Goal: Contribute content: Add original content to the website for others to see

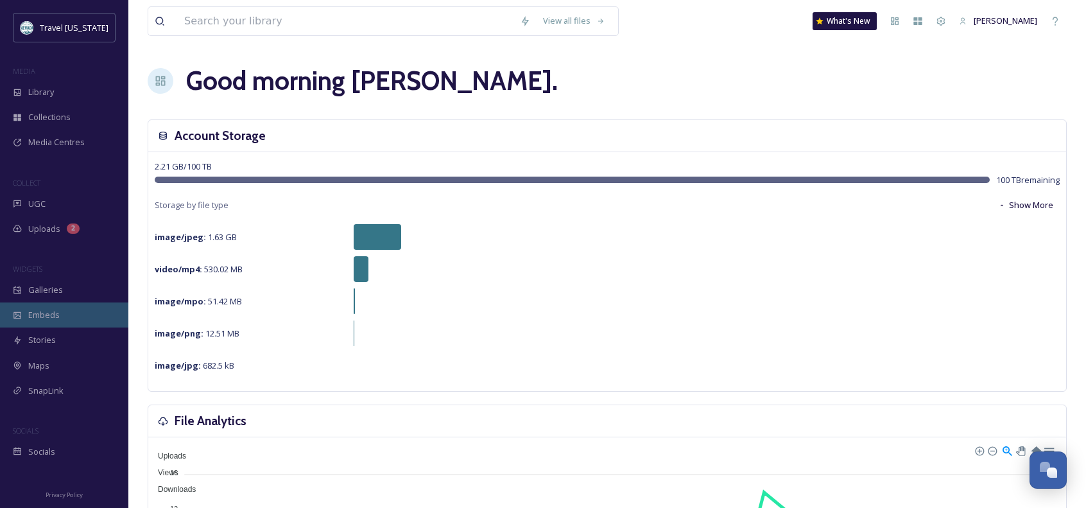
click at [58, 316] on span "Embeds" at bounding box center [43, 315] width 31 height 12
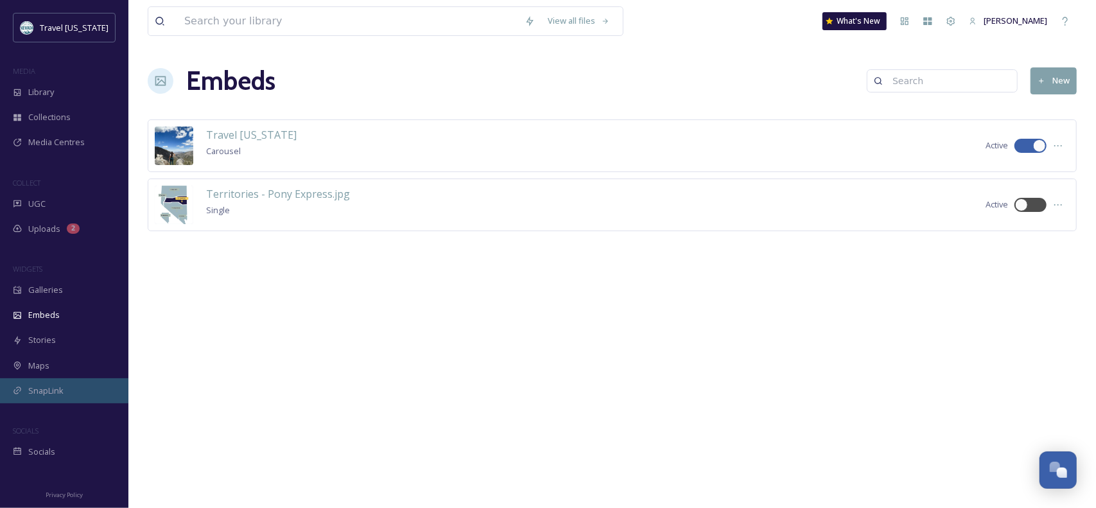
click at [48, 387] on span "SnapLink" at bounding box center [45, 391] width 35 height 12
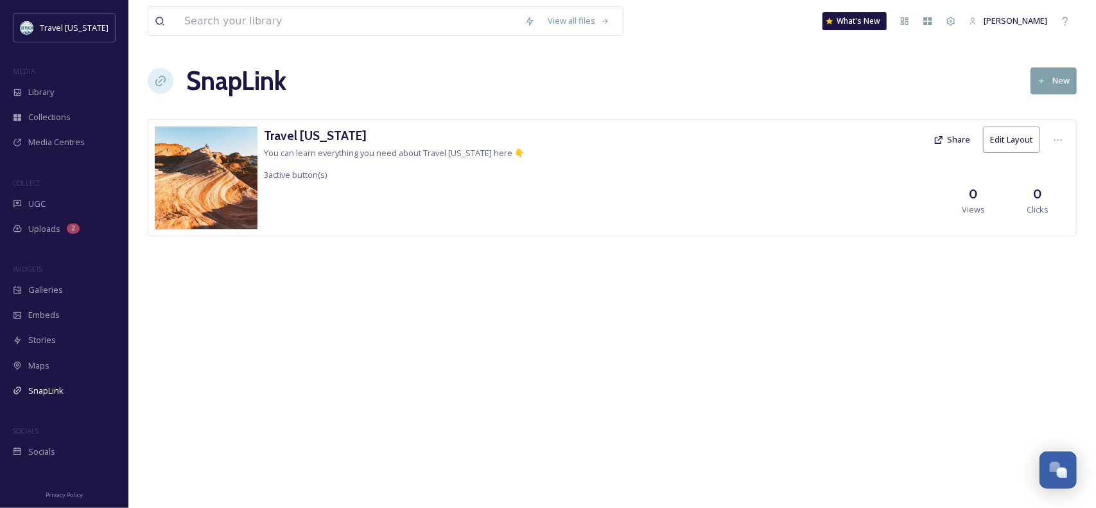
click at [836, 282] on div "View all files What's New [PERSON_NAME] SnapLink New Travel [US_STATE] You can …" at bounding box center [611, 254] width 967 height 508
click at [541, 340] on div "View all files What's New [PERSON_NAME] SnapLink New Travel [US_STATE] You can …" at bounding box center [611, 254] width 967 height 508
click at [52, 227] on span "Uploads" at bounding box center [44, 229] width 32 height 12
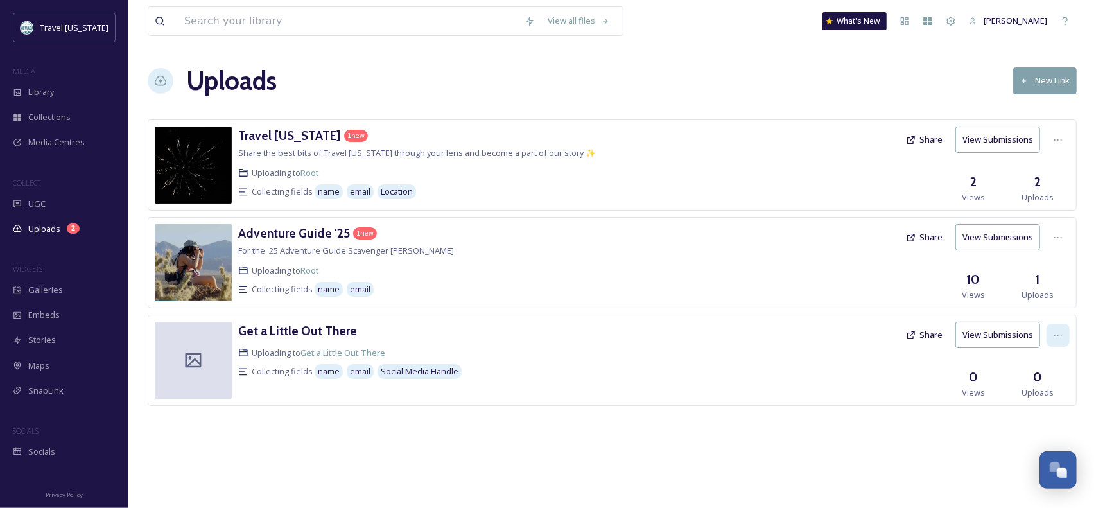
click at [1060, 332] on icon at bounding box center [1058, 335] width 10 height 10
click at [1043, 360] on span "View Link" at bounding box center [1044, 363] width 36 height 12
click at [869, 450] on div "View all files What's New [PERSON_NAME] Uploads New Link Travel [US_STATE] 1 ne…" at bounding box center [611, 254] width 967 height 508
click at [1057, 330] on icon at bounding box center [1058, 335] width 10 height 10
click at [1042, 393] on div "Edit" at bounding box center [1044, 388] width 49 height 25
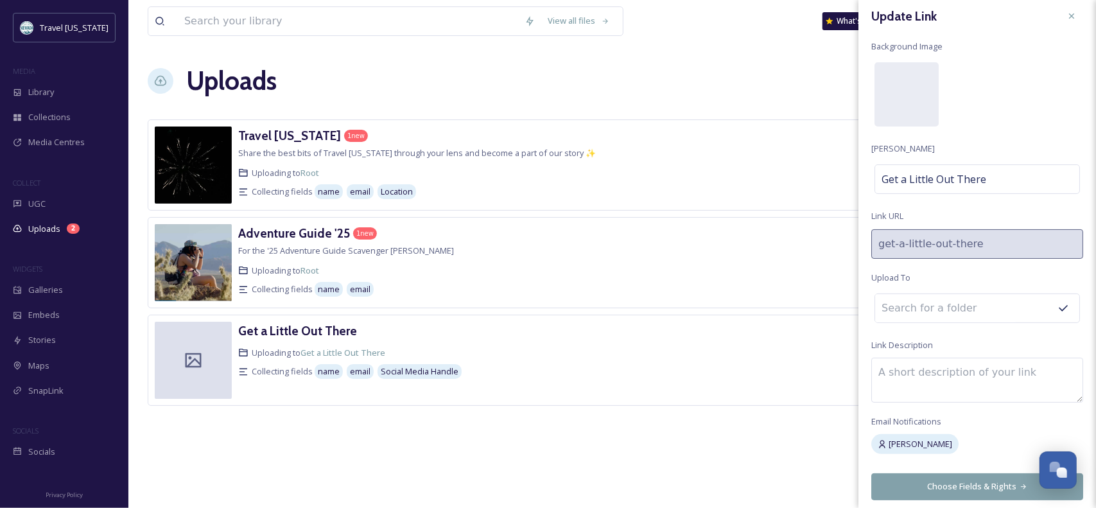
scroll to position [10, 0]
click at [959, 483] on button "Choose Fields & Rights" at bounding box center [977, 484] width 212 height 26
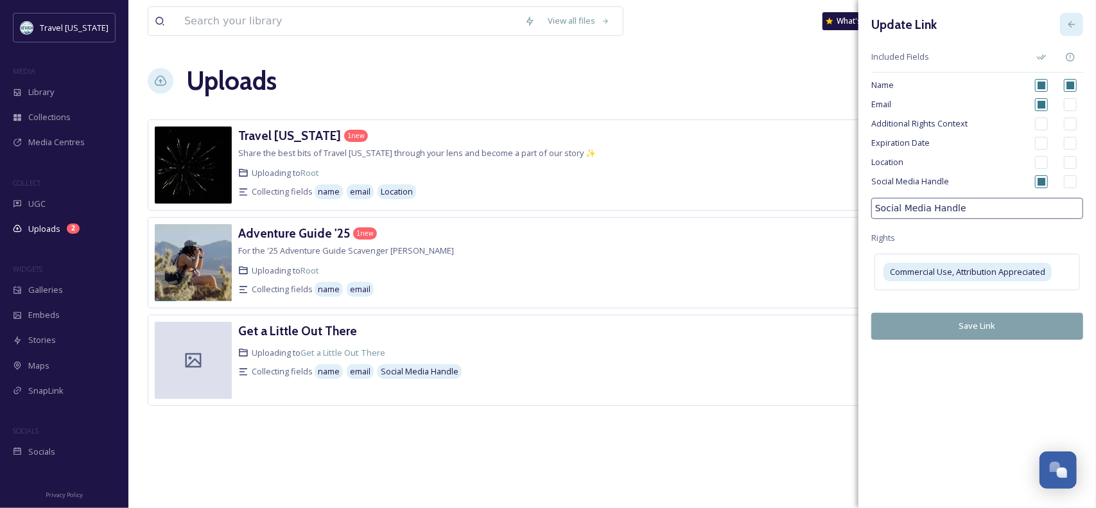
click at [1069, 26] on icon at bounding box center [1071, 24] width 10 height 10
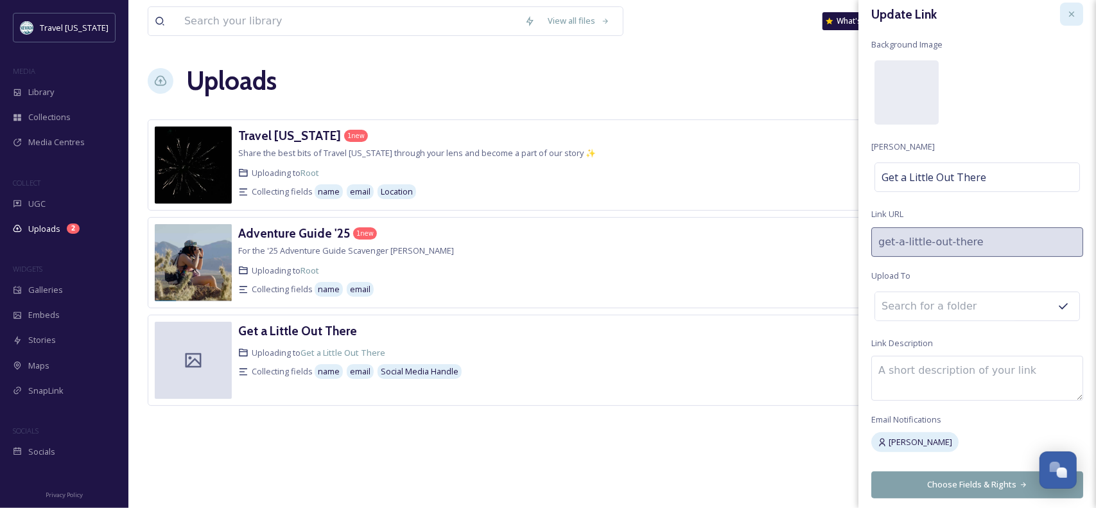
click at [1066, 10] on icon at bounding box center [1071, 14] width 10 height 10
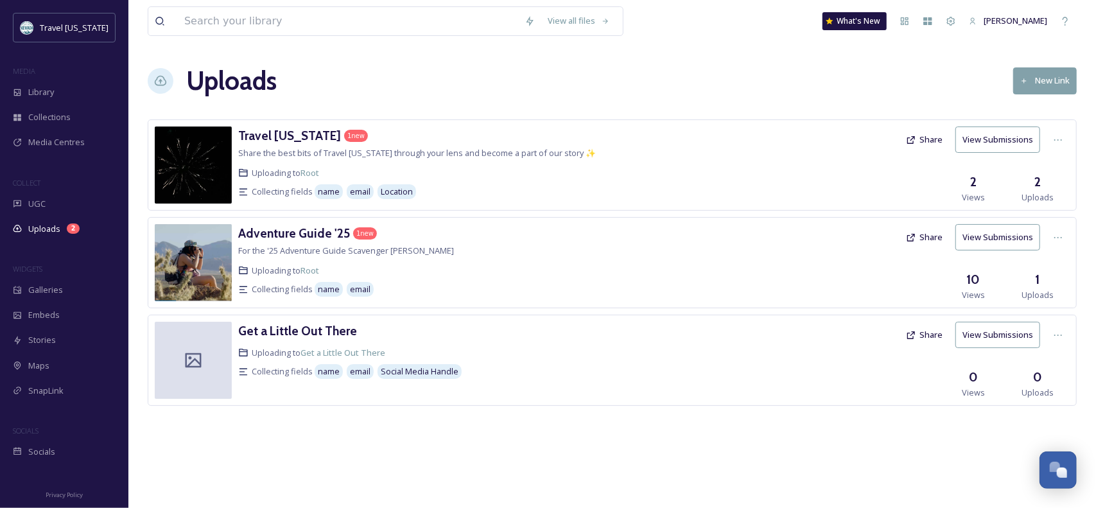
click at [777, 62] on div "Uploads New Link" at bounding box center [612, 81] width 929 height 39
click at [65, 310] on div "Embeds" at bounding box center [64, 314] width 128 height 25
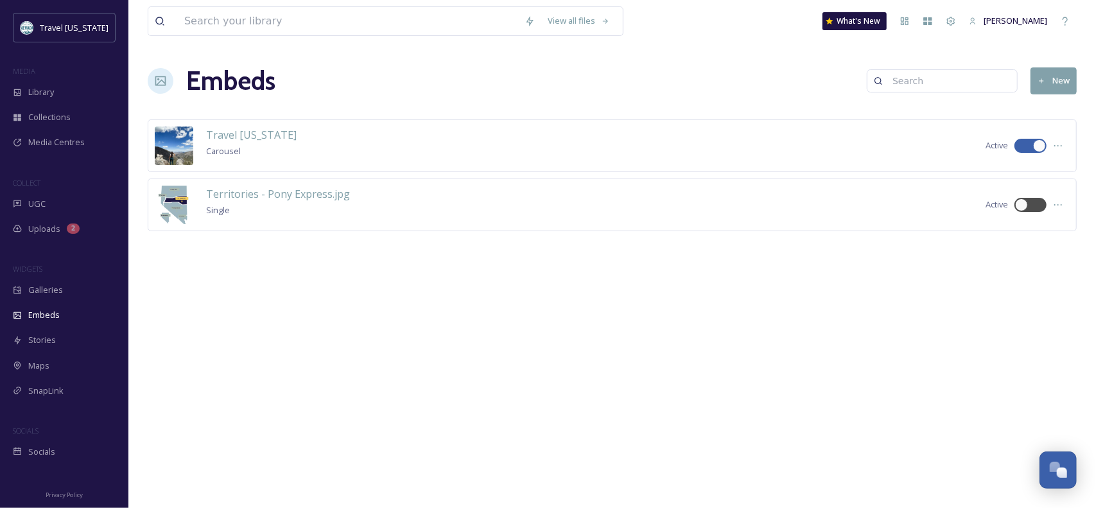
click at [1052, 78] on button "New" at bounding box center [1053, 80] width 46 height 26
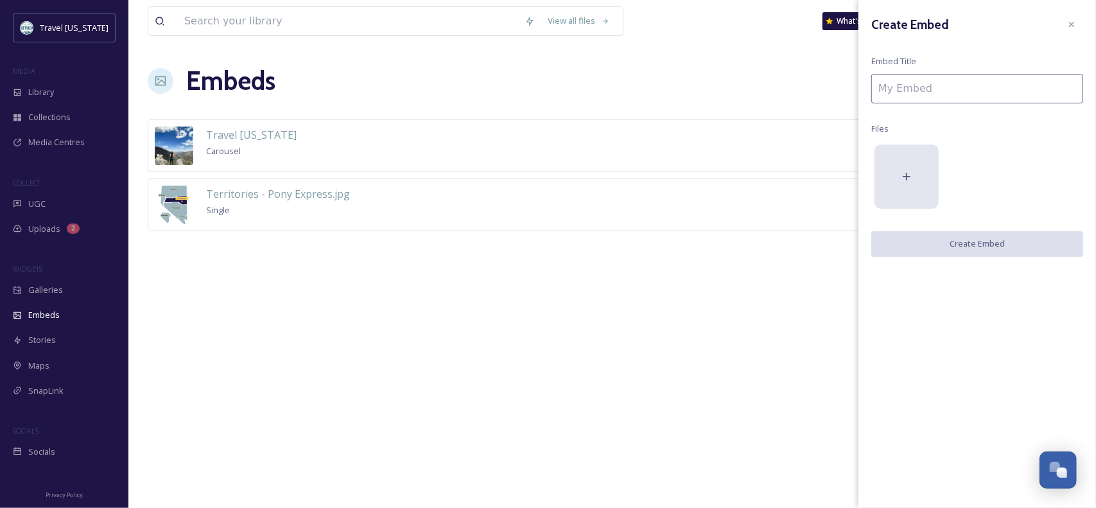
click at [914, 174] on div at bounding box center [906, 176] width 64 height 64
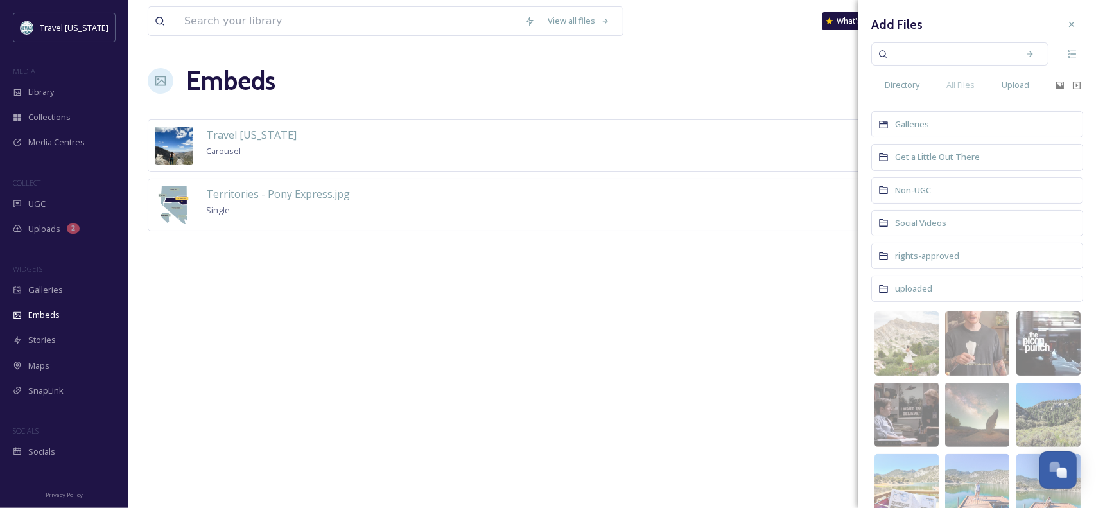
click at [1011, 82] on span "Upload" at bounding box center [1015, 85] width 28 height 12
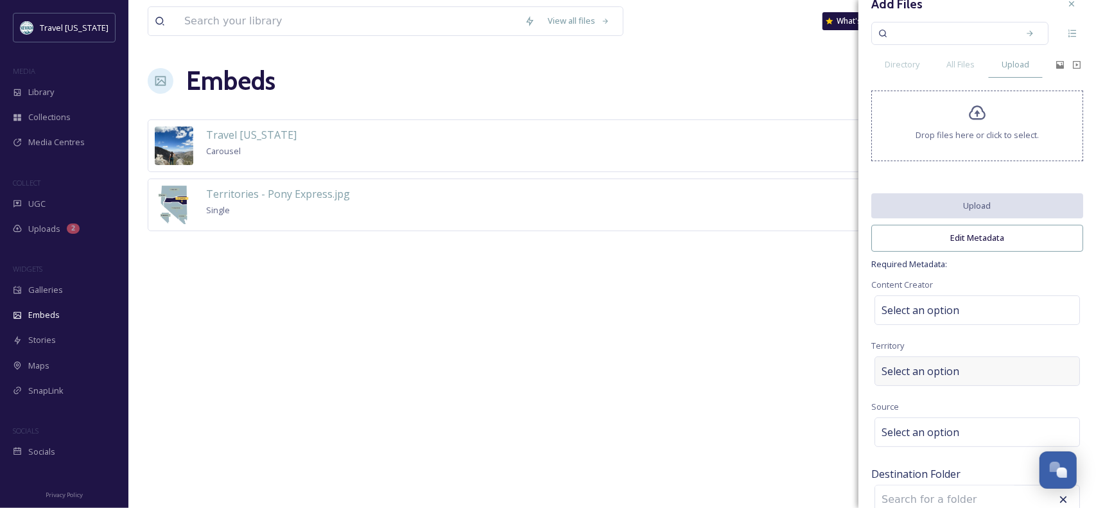
scroll to position [39, 0]
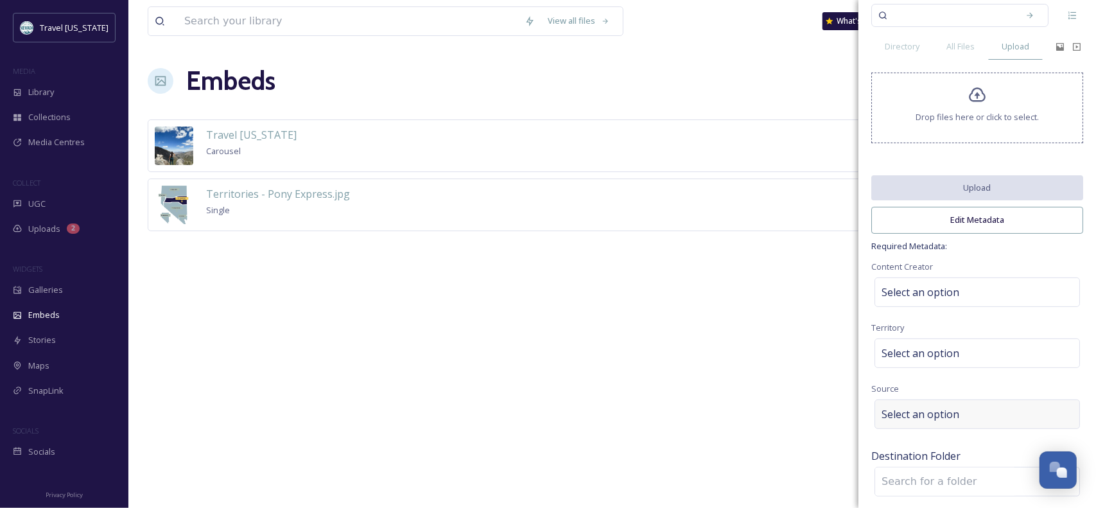
click at [945, 411] on span "Select an option" at bounding box center [920, 413] width 78 height 15
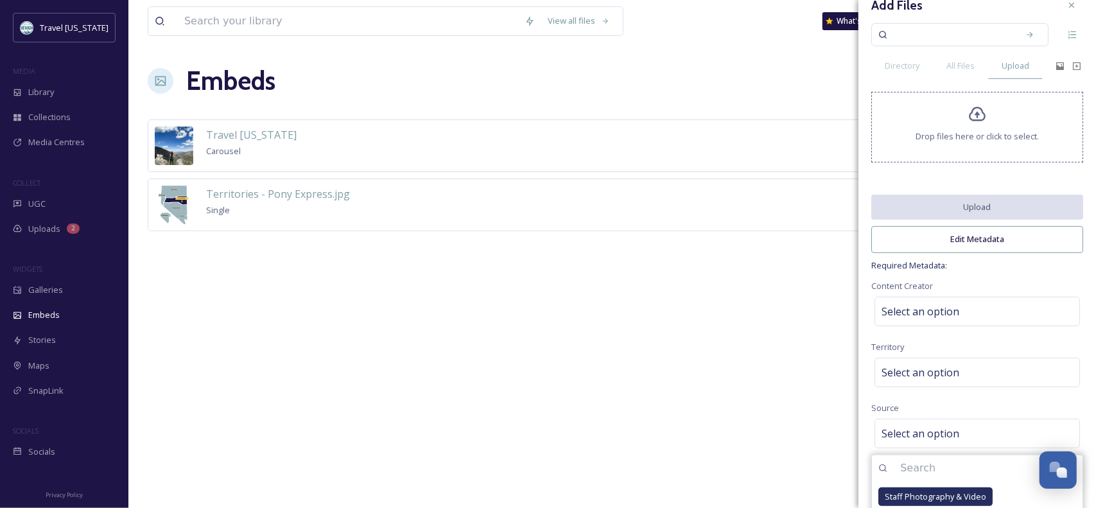
scroll to position [0, 0]
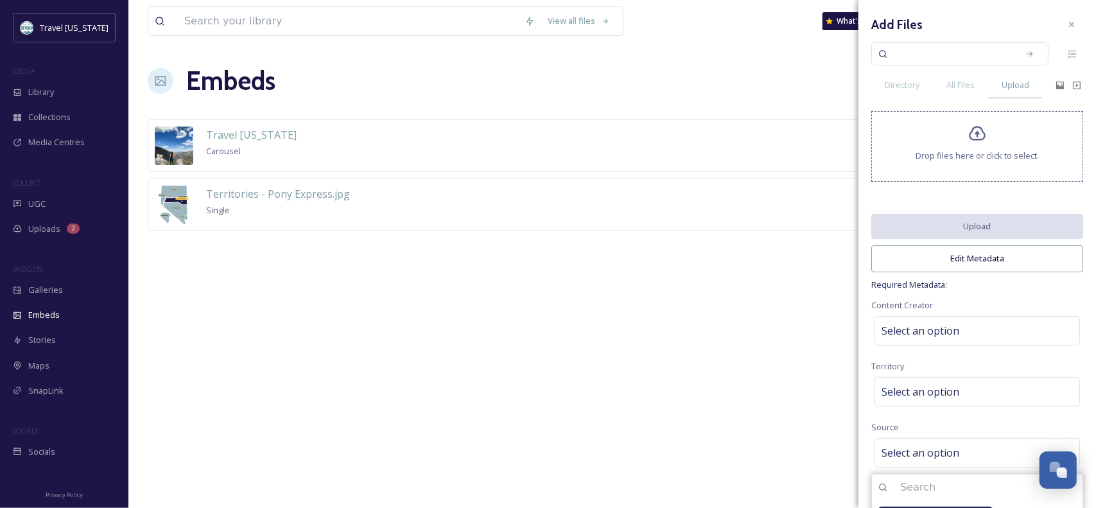
click at [1033, 279] on span "Required Metadata:" at bounding box center [977, 285] width 212 height 12
click at [906, 85] on span "Directory" at bounding box center [902, 85] width 35 height 12
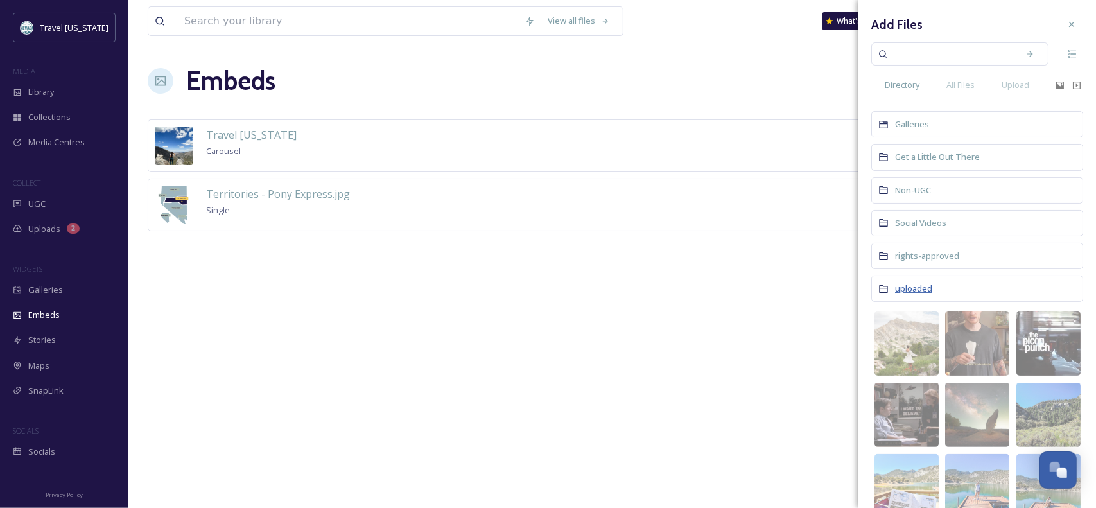
click at [912, 290] on span "uploaded" at bounding box center [913, 288] width 37 height 12
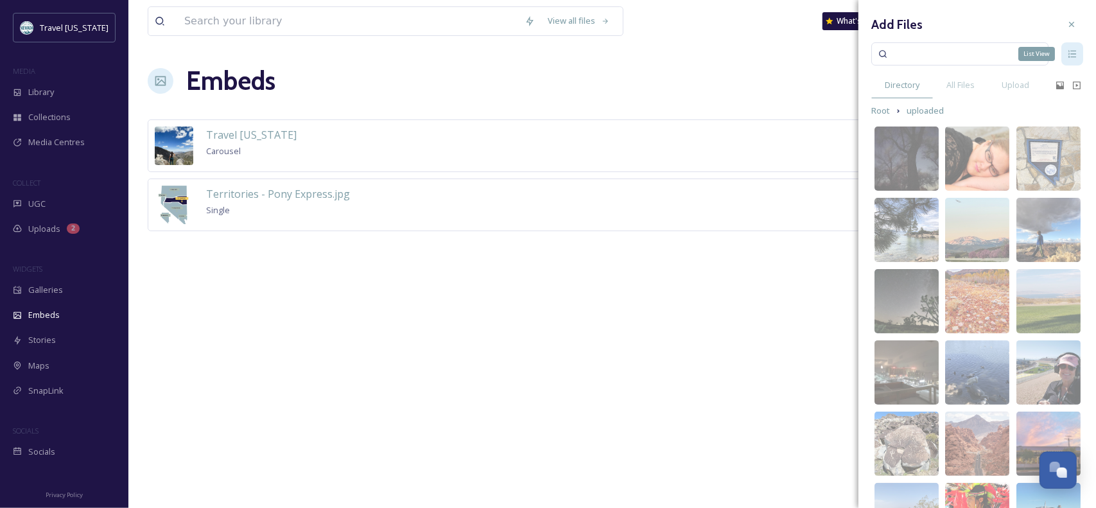
click at [1068, 51] on div "List View" at bounding box center [1072, 53] width 22 height 23
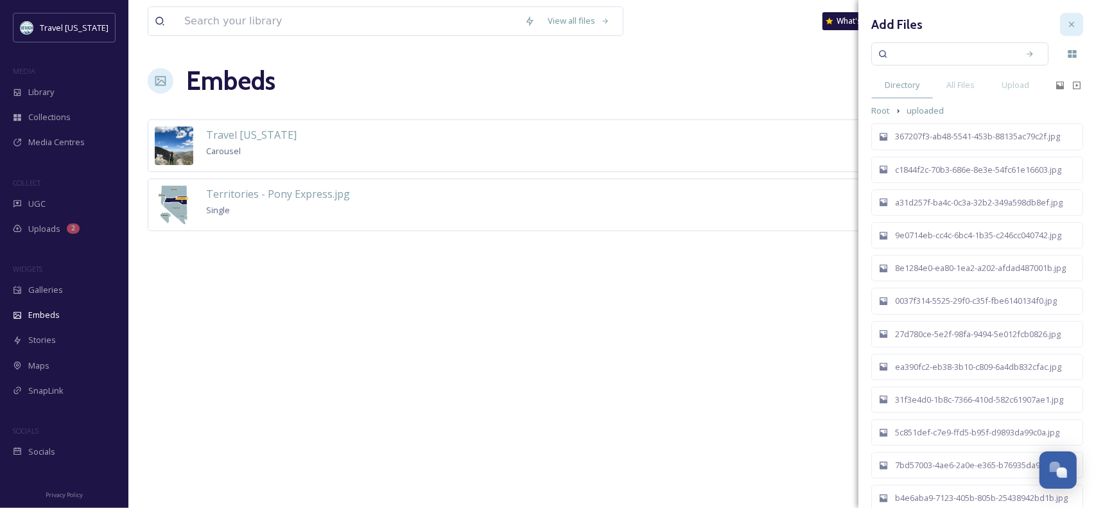
click at [1069, 23] on icon at bounding box center [1071, 24] width 5 height 5
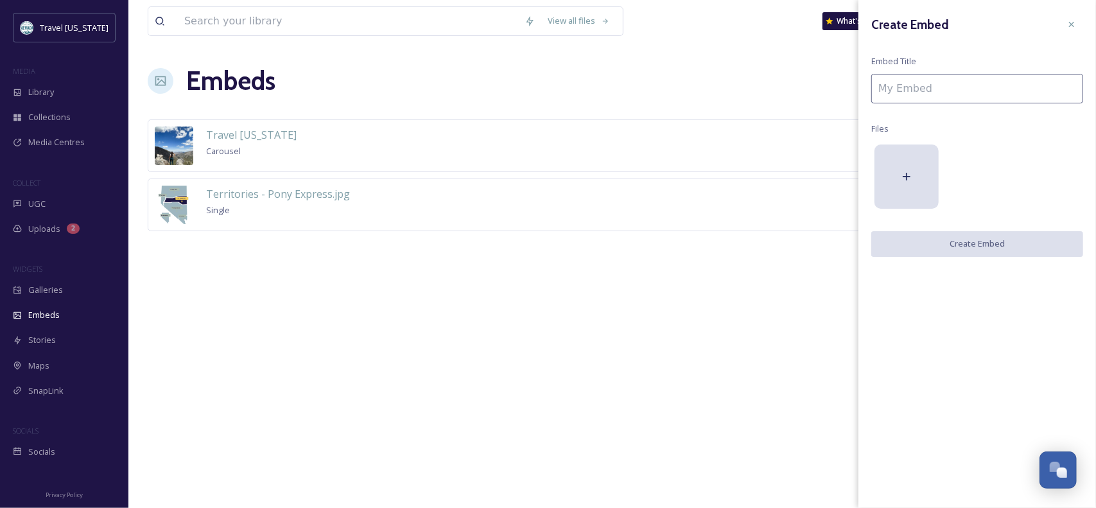
click at [1085, 13] on div "Create Embed Embed Title Files Create Embed" at bounding box center [977, 135] width 238 height 270
click at [1069, 26] on icon at bounding box center [1071, 24] width 10 height 10
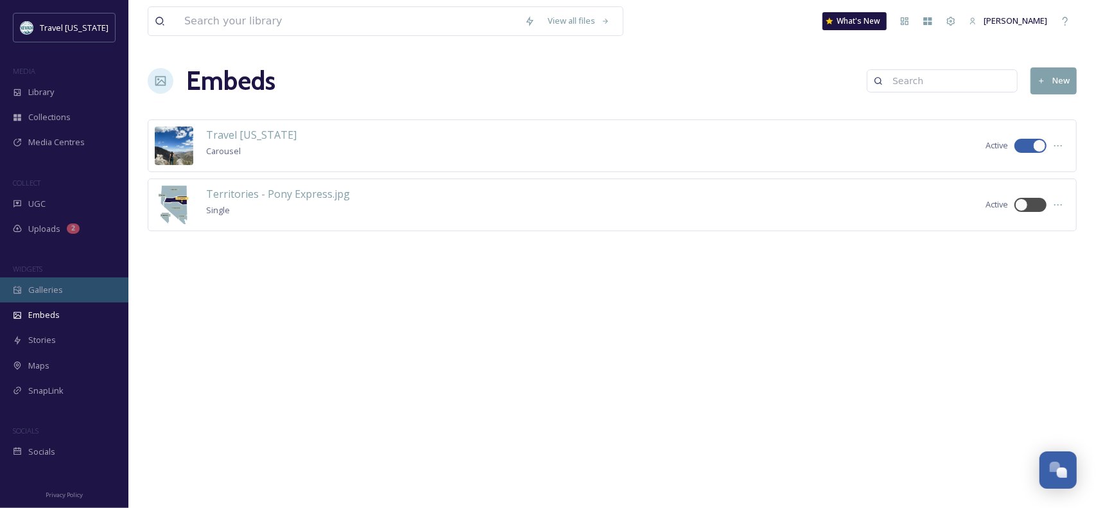
click at [44, 295] on span "Galleries" at bounding box center [45, 290] width 35 height 12
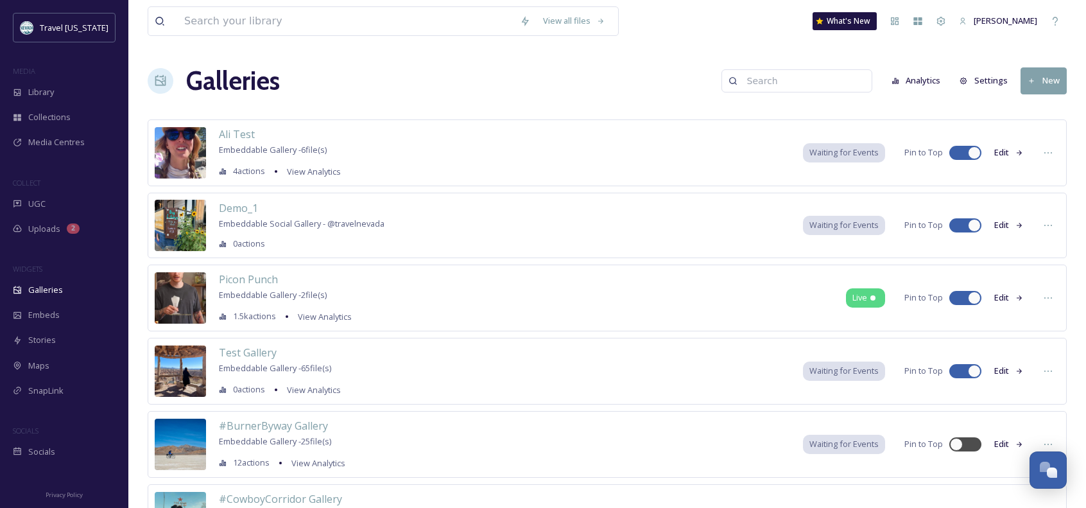
click at [1004, 152] on button "Edit" at bounding box center [1009, 152] width 42 height 25
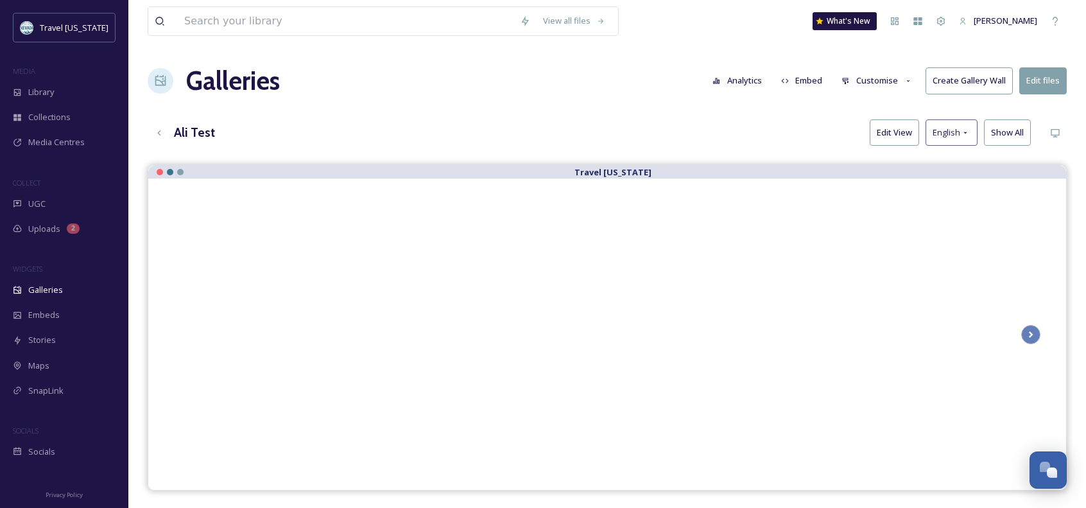
click at [869, 79] on button "Customise" at bounding box center [877, 80] width 84 height 25
click at [1067, 153] on div "View all files What's New [PERSON_NAME] Galleries Analytics Embed Customise Cre…" at bounding box center [607, 346] width 958 height 692
click at [1050, 79] on button "Edit files" at bounding box center [1043, 80] width 48 height 26
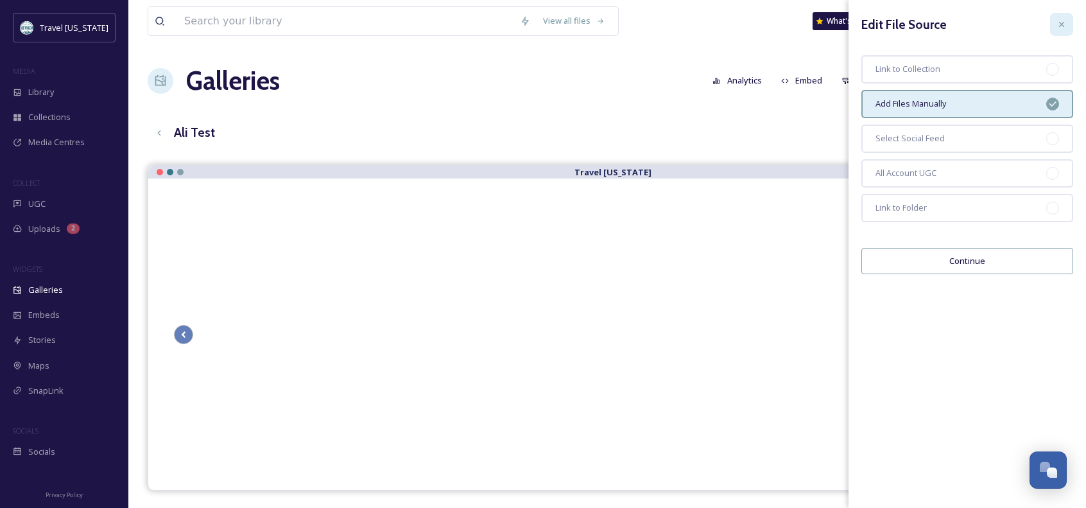
click at [1054, 23] on div at bounding box center [1061, 24] width 23 height 23
